Goal: Navigation & Orientation: Find specific page/section

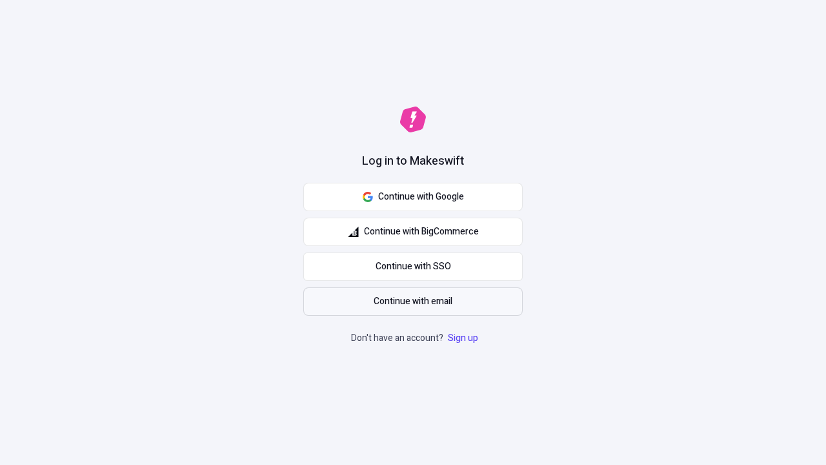
click at [413, 301] on span "Continue with email" at bounding box center [413, 301] width 79 height 14
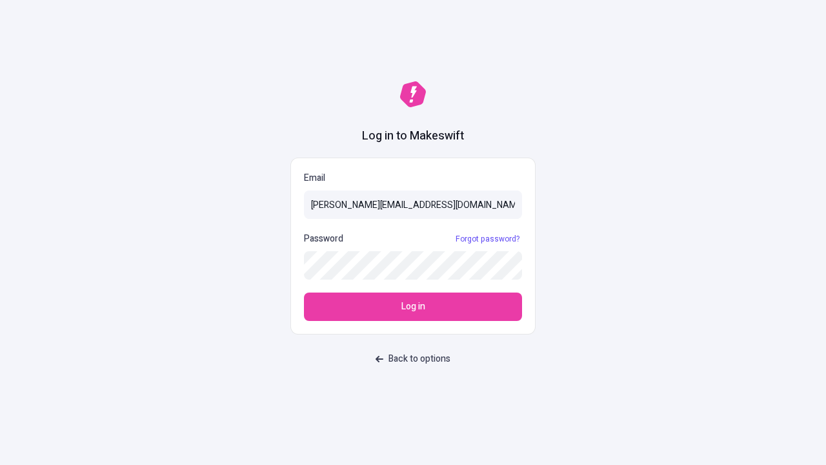
type input "sasha+test-ui@makeswift.com"
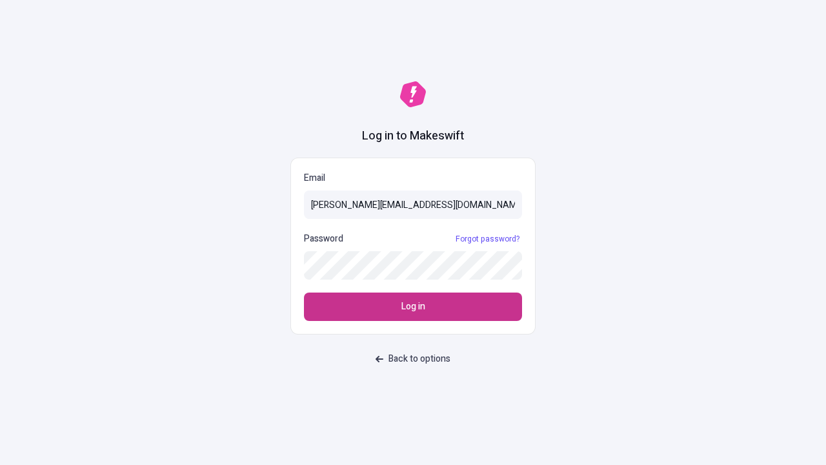
click at [413, 307] on span "Log in" at bounding box center [414, 307] width 24 height 14
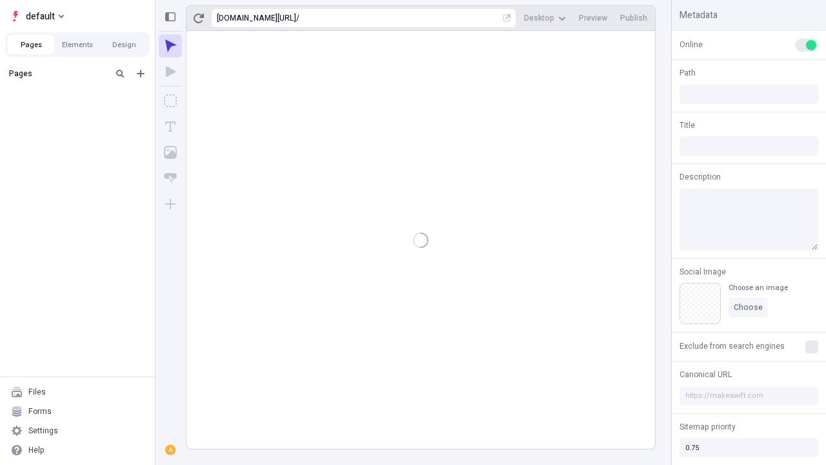
type input "/deep-link-umbra"
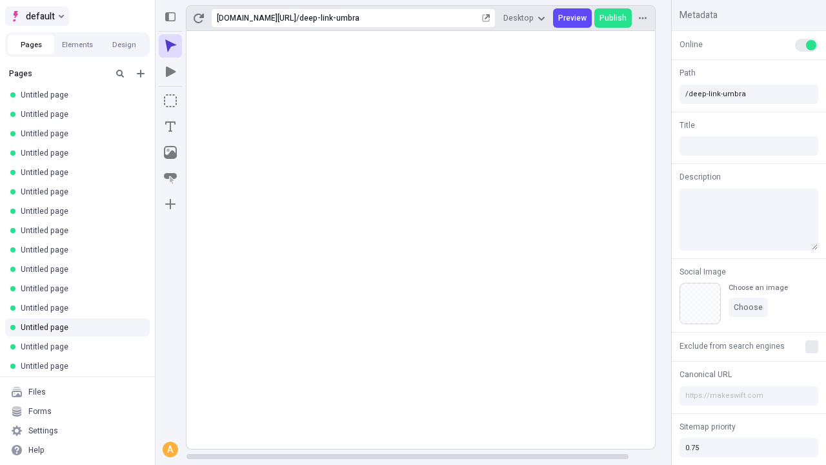
click at [36, 16] on span "default" at bounding box center [40, 15] width 29 height 15
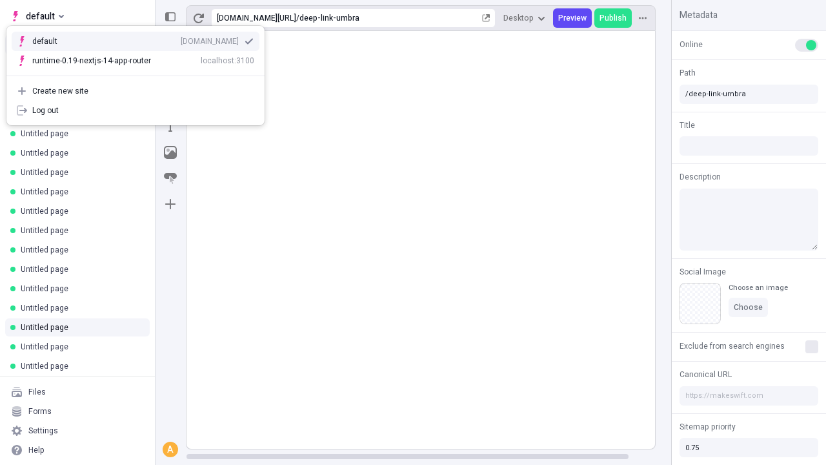
click at [181, 39] on div "[DOMAIN_NAME]" at bounding box center [210, 41] width 58 height 10
click at [141, 74] on icon "Add new" at bounding box center [141, 74] width 8 height 8
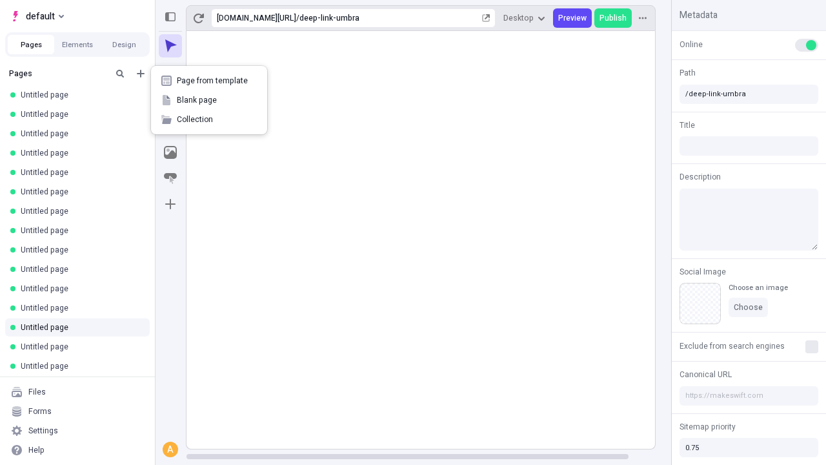
click at [209, 100] on span "Blank page" at bounding box center [217, 100] width 80 height 10
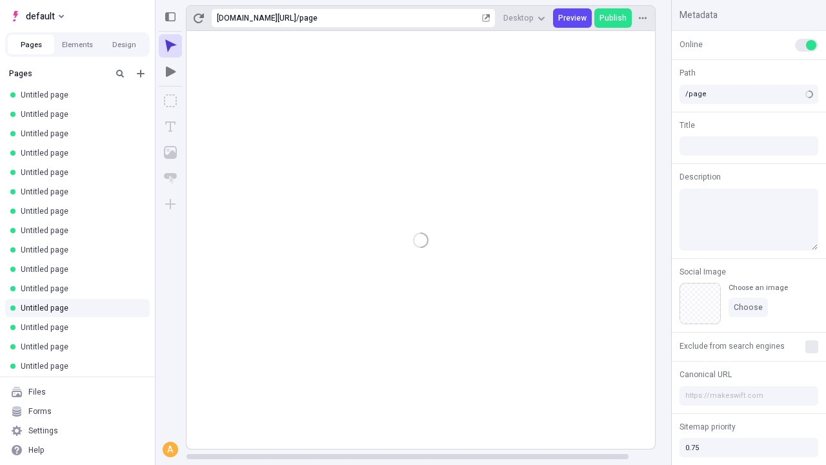
type input "/deep-link-tolero"
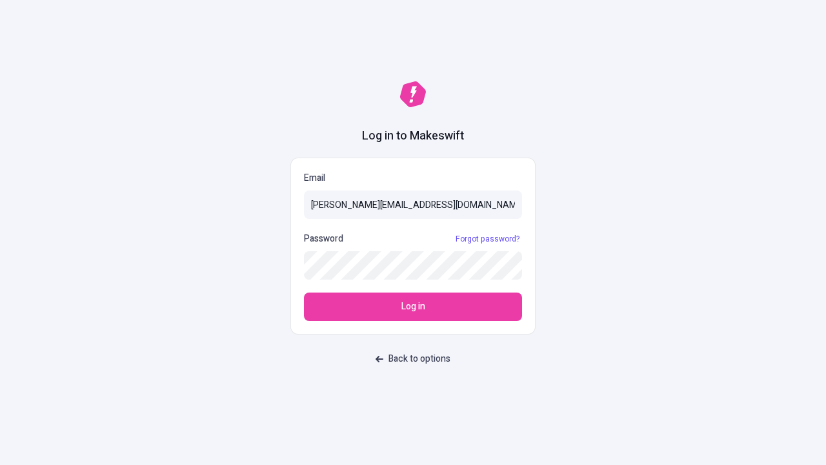
type input "[PERSON_NAME][EMAIL_ADDRESS][DOMAIN_NAME]"
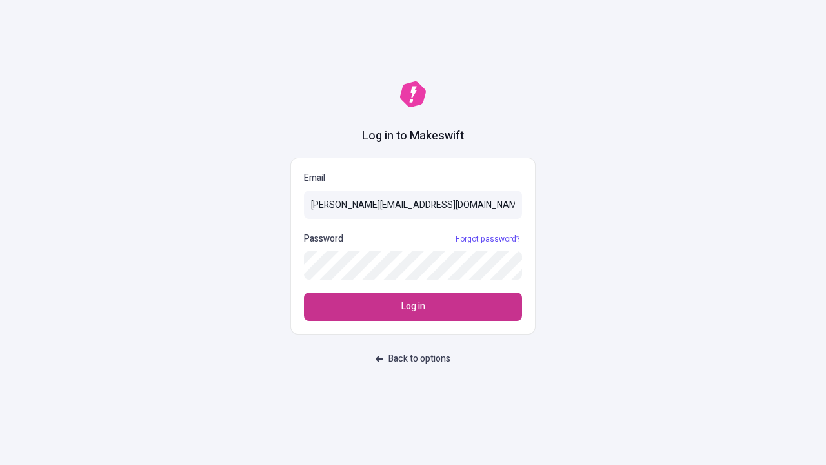
click at [413, 307] on span "Log in" at bounding box center [414, 307] width 24 height 14
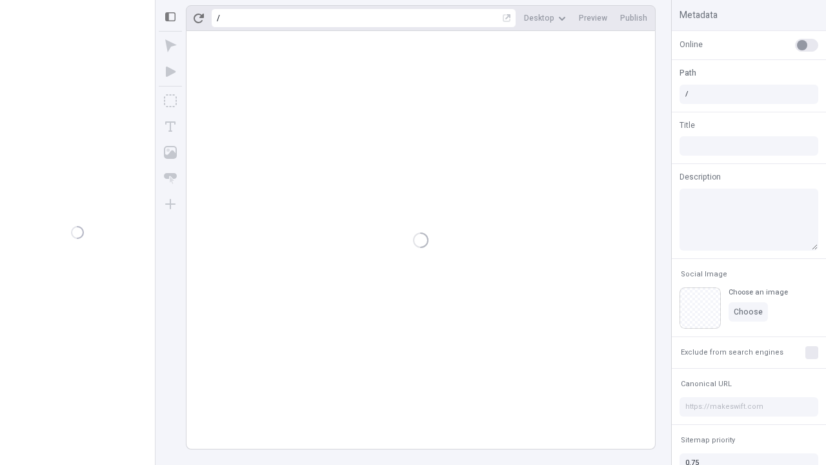
type input "/deep-link-tolero"
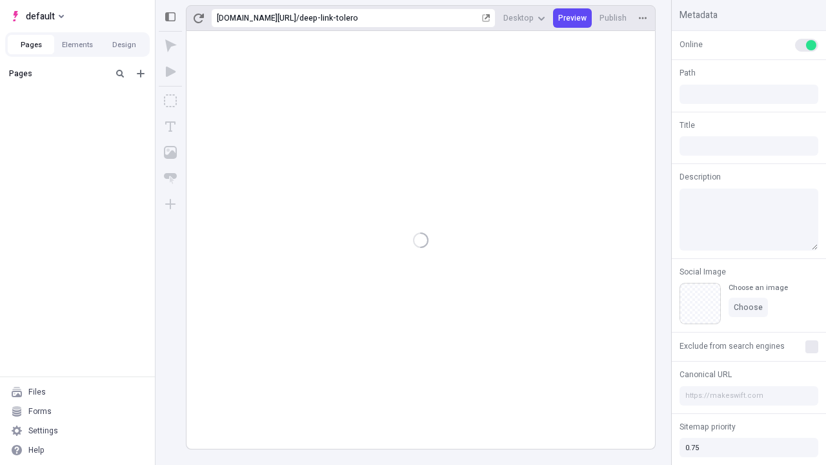
type input "/deep-link-tolero"
